Goal: Task Accomplishment & Management: Complete application form

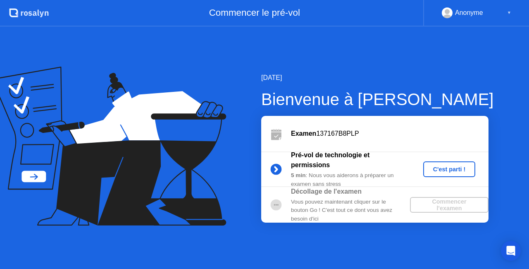
click at [444, 171] on div "C'est parti !" at bounding box center [450, 169] width 46 height 7
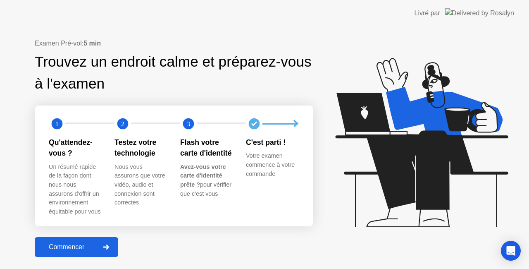
click at [65, 251] on div "Commencer" at bounding box center [66, 246] width 59 height 7
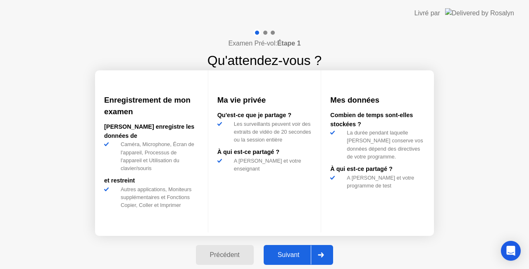
click at [296, 255] on div "Suivant" at bounding box center [288, 254] width 45 height 7
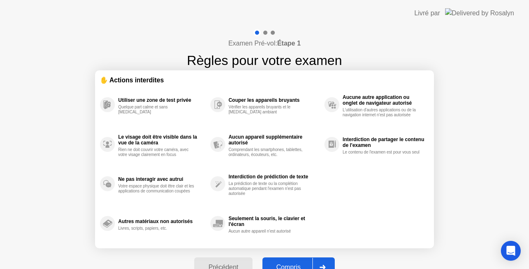
click at [291, 260] on button "Compris" at bounding box center [299, 267] width 72 height 20
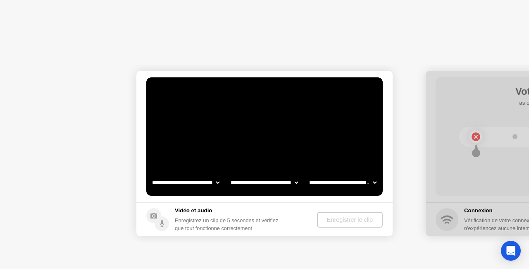
select select "**********"
select select "*******"
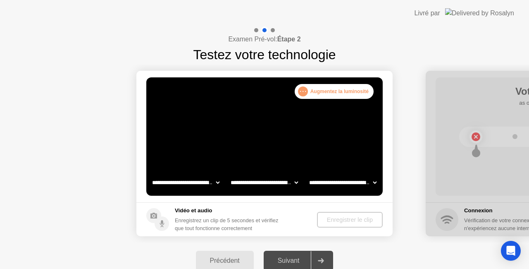
click at [214, 183] on select "**********" at bounding box center [186, 182] width 71 height 17
select select "**********"
click at [151, 174] on select "**********" at bounding box center [186, 182] width 71 height 17
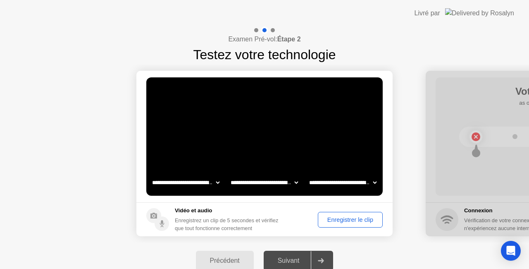
click at [295, 181] on select "**********" at bounding box center [264, 182] width 71 height 17
click at [372, 184] on select "**********" at bounding box center [343, 182] width 71 height 17
click at [348, 222] on div "Enregistrer le clip" at bounding box center [350, 219] width 59 height 7
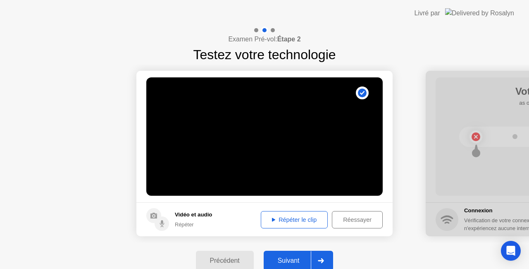
click at [310, 222] on div "Répéter le clip" at bounding box center [294, 219] width 61 height 7
click at [280, 217] on div "Répéter le clip" at bounding box center [294, 219] width 61 height 7
click at [293, 260] on div "Suivant" at bounding box center [288, 260] width 45 height 7
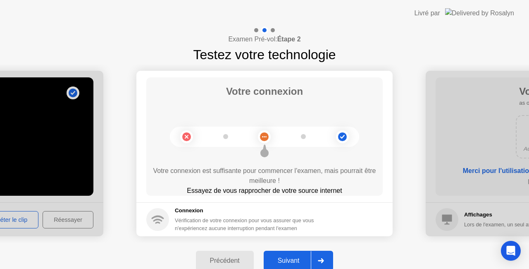
click at [293, 260] on div "Suivant" at bounding box center [288, 260] width 45 height 7
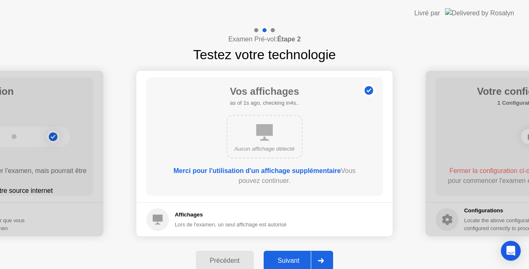
click at [293, 260] on div "Suivant" at bounding box center [288, 260] width 45 height 7
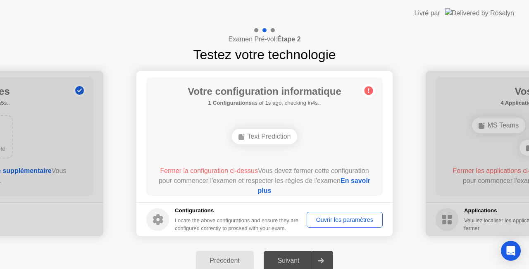
click at [293, 260] on div "Suivant" at bounding box center [288, 260] width 45 height 7
click at [297, 189] on link "En savoir plus" at bounding box center [314, 185] width 113 height 17
click at [355, 219] on div "Ouvrir les paramètres" at bounding box center [345, 219] width 70 height 7
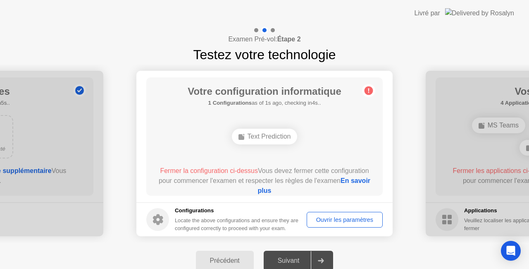
click at [355, 219] on div "Ouvrir les paramètres" at bounding box center [345, 219] width 70 height 7
click at [342, 220] on div "Ouvrir les paramètres" at bounding box center [345, 219] width 70 height 7
click at [351, 222] on div "Ouvrir les paramètres" at bounding box center [345, 219] width 70 height 7
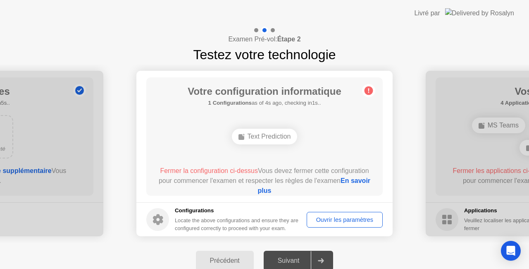
click at [351, 222] on div "Ouvrir les paramètres" at bounding box center [345, 219] width 70 height 7
click at [370, 91] on circle at bounding box center [369, 90] width 9 height 9
click at [271, 141] on div "Text Prediction" at bounding box center [265, 137] width 66 height 16
click at [277, 188] on link "En savoir plus" at bounding box center [314, 185] width 113 height 17
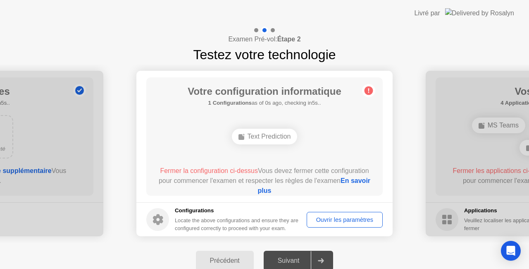
click at [335, 218] on div "Ouvrir les paramètres" at bounding box center [345, 219] width 70 height 7
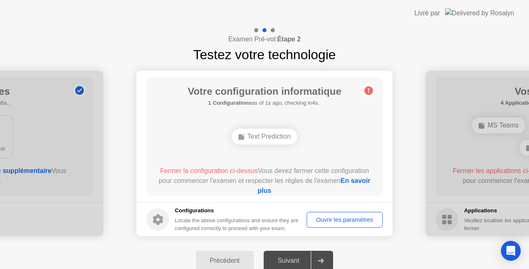
click at [335, 218] on div "Ouvrir les paramètres" at bounding box center [345, 219] width 70 height 7
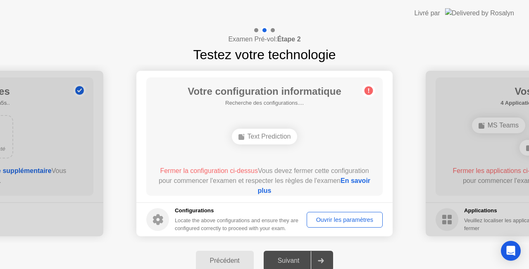
click at [359, 231] on footer "Configurations Locate the above configurations and ensure they are configured c…" at bounding box center [264, 219] width 256 height 34
click at [201, 193] on div "Fermer la configuration ci-dessus Vous devez fermer cette configuration pour co…" at bounding box center [264, 181] width 213 height 30
click at [267, 135] on div "Text Prediction" at bounding box center [265, 137] width 66 height 16
click at [272, 188] on link "En savoir plus" at bounding box center [314, 185] width 113 height 17
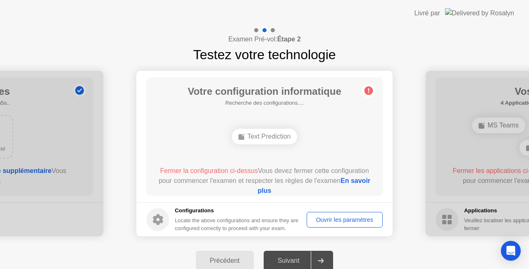
click at [344, 217] on div "Ouvrir les paramètres" at bounding box center [345, 219] width 70 height 7
click at [287, 260] on div "Suivant" at bounding box center [288, 260] width 45 height 7
drag, startPoint x: 287, startPoint y: 260, endPoint x: 315, endPoint y: 254, distance: 29.2
click at [315, 254] on div at bounding box center [321, 260] width 20 height 19
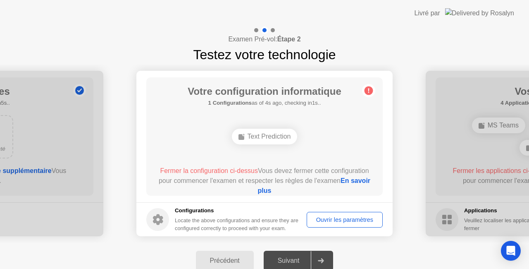
click at [315, 254] on div at bounding box center [321, 260] width 20 height 19
drag, startPoint x: 315, startPoint y: 254, endPoint x: 208, endPoint y: 256, distance: 106.7
click at [208, 256] on div "Précédent Suivant" at bounding box center [264, 260] width 529 height 36
click at [208, 257] on div "Précédent" at bounding box center [224, 260] width 53 height 7
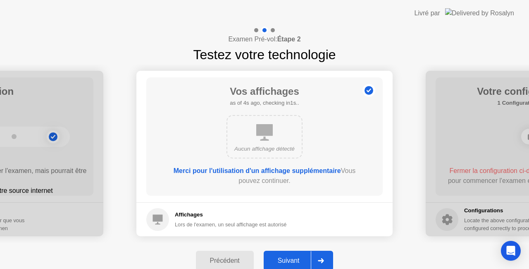
click at [299, 263] on div "Suivant" at bounding box center [288, 260] width 45 height 7
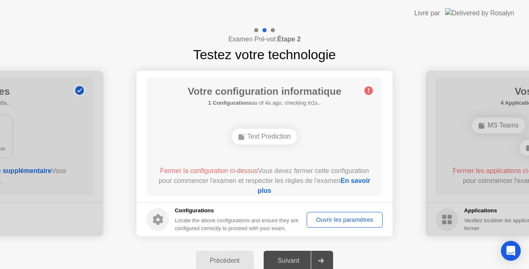
click at [327, 222] on div "Ouvrir les paramètres" at bounding box center [345, 219] width 70 height 7
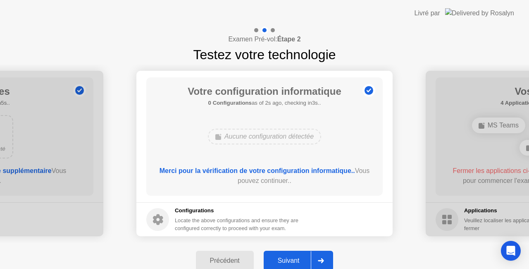
click at [299, 258] on div "Suivant" at bounding box center [288, 260] width 45 height 7
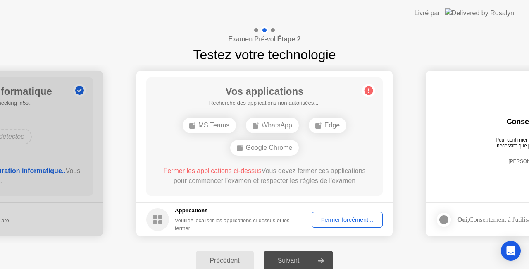
click at [358, 219] on div "Fermer forcément..." at bounding box center [347, 219] width 65 height 7
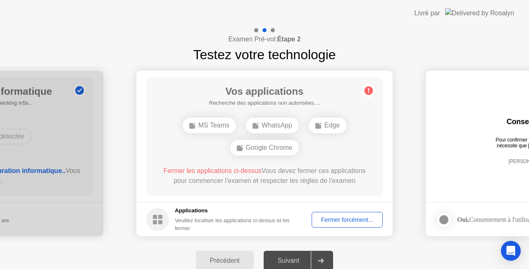
click at [351, 217] on div "Fermer forcément..." at bounding box center [347, 219] width 65 height 7
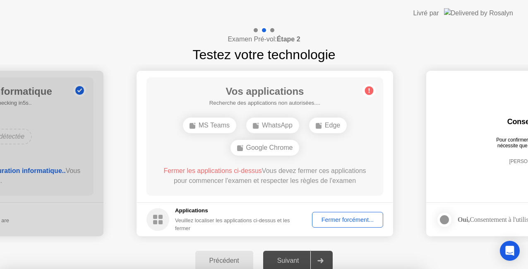
drag, startPoint x: 291, startPoint y: 151, endPoint x: 287, endPoint y: 197, distance: 45.7
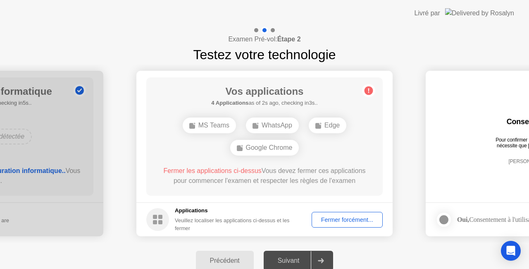
click at [335, 221] on div "Fermer forcément..." at bounding box center [347, 219] width 65 height 7
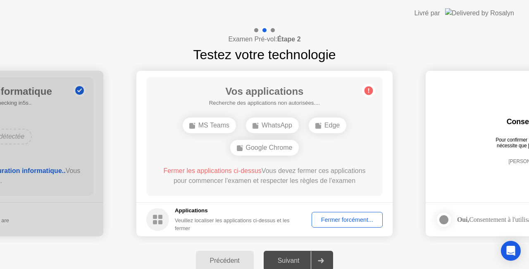
click at [337, 221] on div "Fermer forcément..." at bounding box center [347, 219] width 65 height 7
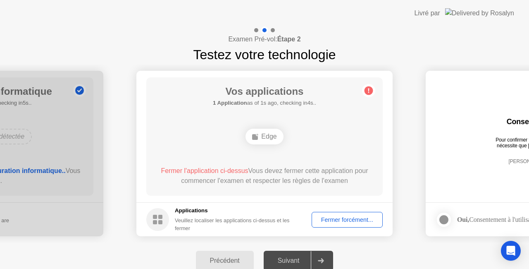
click at [339, 220] on div "Fermer forcément..." at bounding box center [347, 219] width 65 height 7
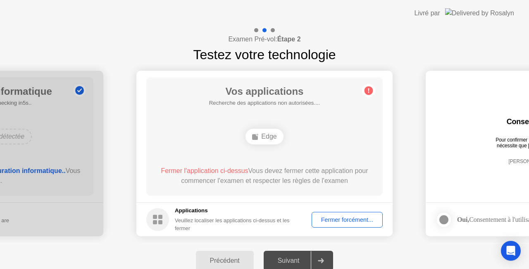
click at [342, 220] on div "Fermer forcément..." at bounding box center [347, 219] width 65 height 7
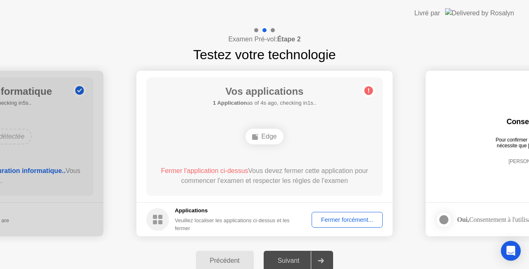
click at [346, 217] on div "Fermer forcément..." at bounding box center [347, 219] width 65 height 7
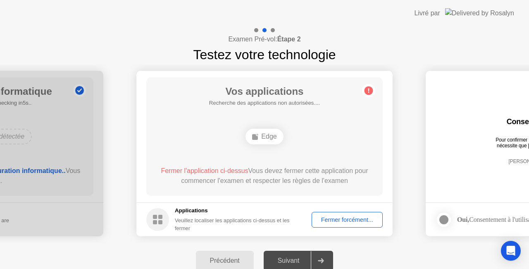
click at [339, 223] on div "Fermer forcément..." at bounding box center [347, 219] width 65 height 7
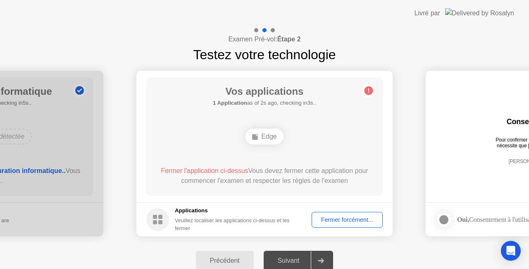
click at [329, 219] on div "Fermer forcément..." at bounding box center [347, 219] width 65 height 7
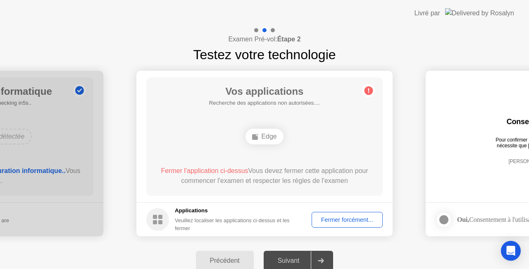
click at [345, 222] on div "Fermer forcément..." at bounding box center [347, 219] width 65 height 7
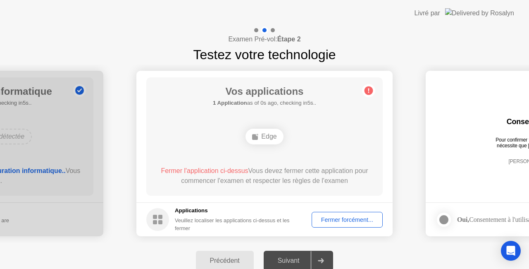
click at [335, 220] on div "Fermer forcément..." at bounding box center [347, 219] width 65 height 7
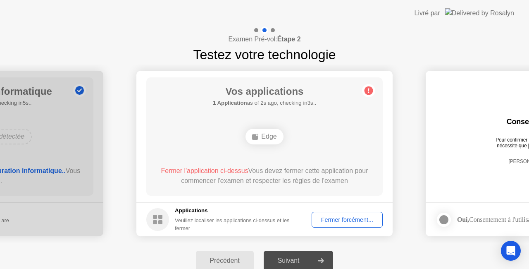
click at [327, 222] on div "Fermer forcément..." at bounding box center [347, 219] width 65 height 7
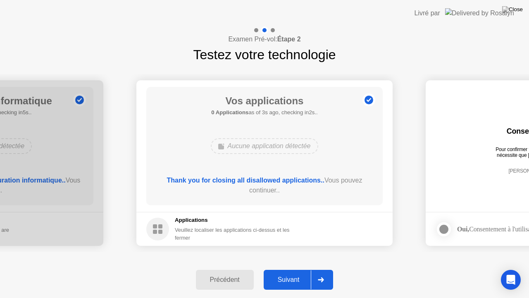
click at [293, 268] on div "Suivant" at bounding box center [288, 279] width 45 height 7
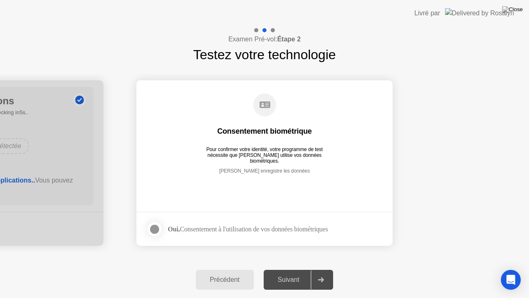
click at [293, 268] on div "Suivant" at bounding box center [288, 279] width 45 height 7
click at [154, 229] on div at bounding box center [155, 229] width 10 height 10
click at [284, 268] on div "Suivant" at bounding box center [288, 279] width 45 height 7
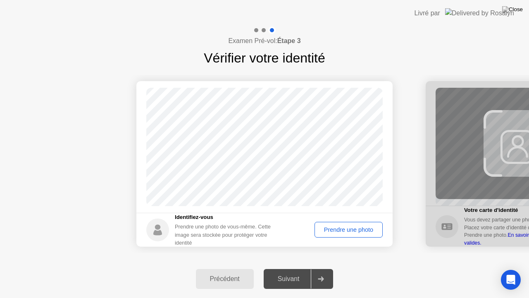
click at [357, 227] on div "Prendre une photo" at bounding box center [349, 229] width 62 height 7
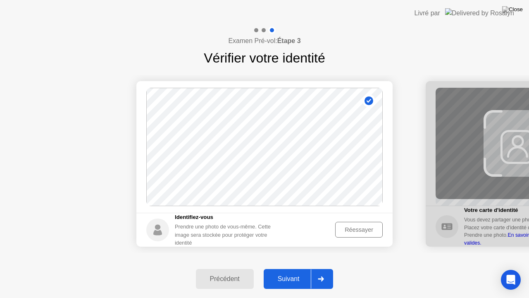
click at [296, 268] on div "Suivant" at bounding box center [288, 278] width 45 height 7
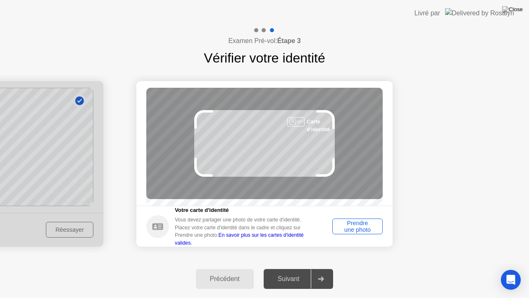
click at [354, 229] on div "Prendre une photo" at bounding box center [357, 226] width 45 height 13
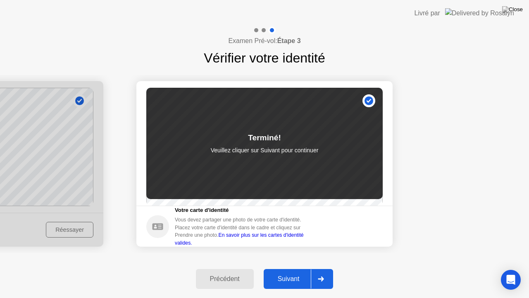
click at [286, 268] on div "Suivant" at bounding box center [288, 278] width 45 height 7
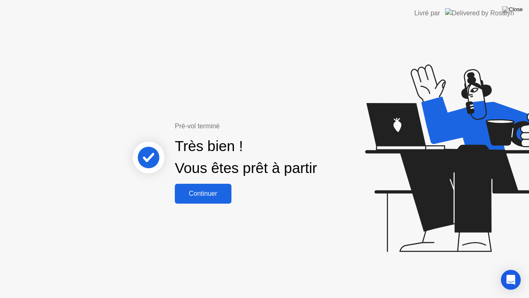
click at [194, 191] on div "Continuer" at bounding box center [203, 193] width 52 height 7
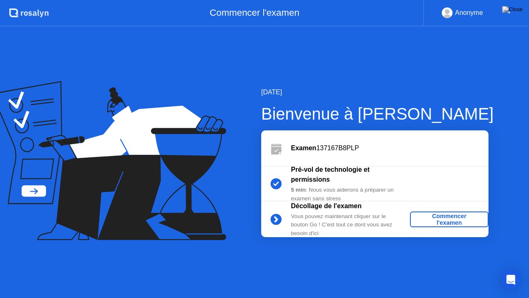
click at [437, 222] on div "Commencer l'examen" at bounding box center [449, 219] width 72 height 13
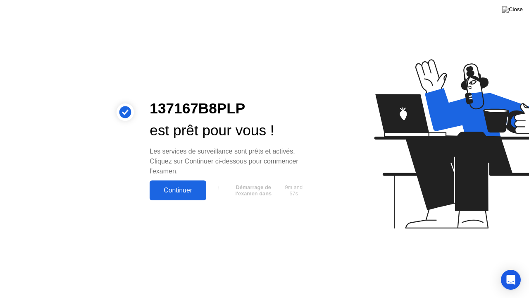
click at [189, 189] on div "Continuer" at bounding box center [178, 189] width 52 height 7
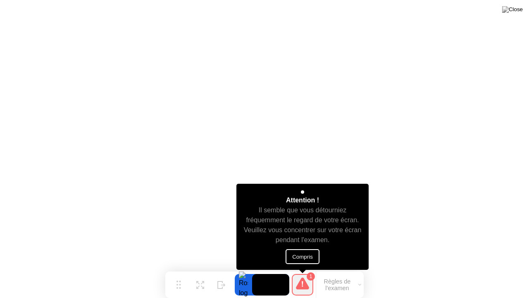
click at [310, 252] on button "Compris" at bounding box center [303, 256] width 34 height 15
